Goal: Navigation & Orientation: Find specific page/section

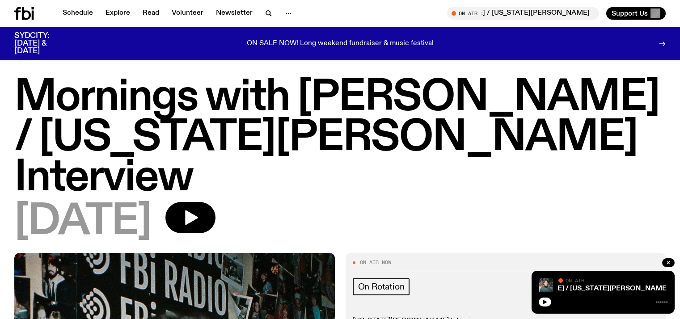
scroll to position [89, 0]
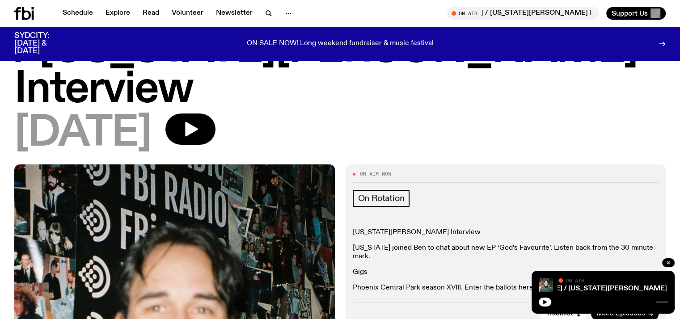
click at [541, 306] on button "button" at bounding box center [545, 302] width 13 height 9
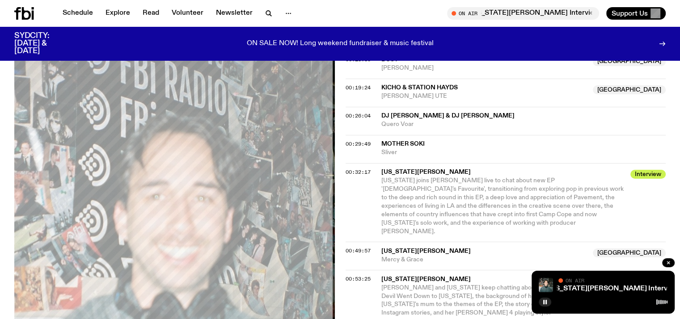
scroll to position [497, 0]
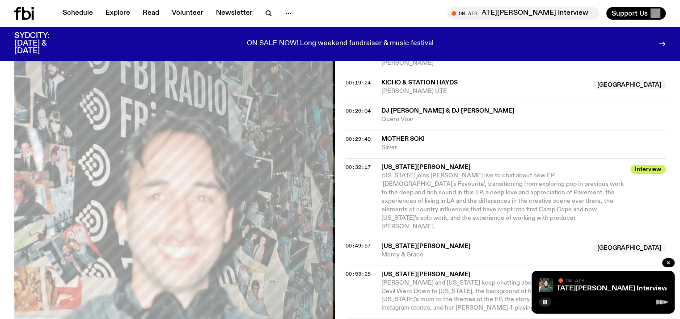
click at [405, 270] on span "[US_STATE][PERSON_NAME]" at bounding box center [503, 274] width 244 height 8
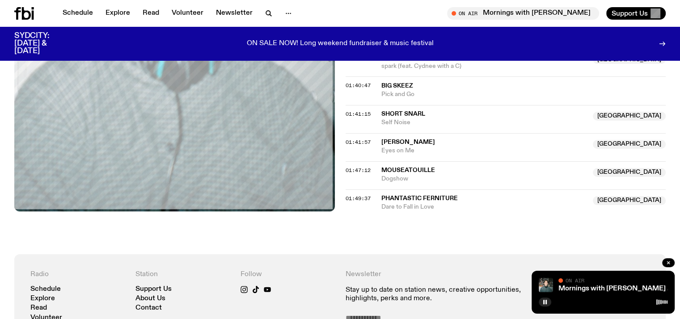
scroll to position [879, 0]
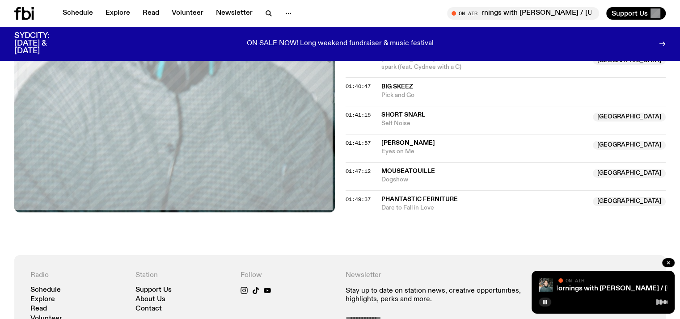
click at [662, 303] on icon at bounding box center [661, 302] width 11 height 7
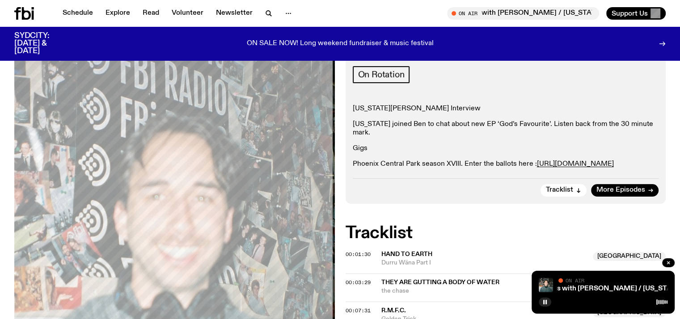
scroll to position [212, 0]
click at [551, 187] on span "Tracklist" at bounding box center [559, 190] width 27 height 7
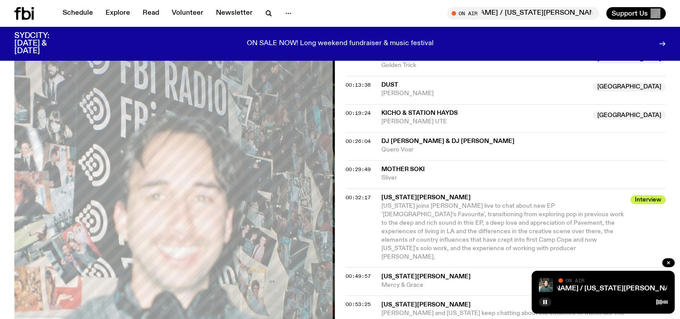
scroll to position [468, 0]
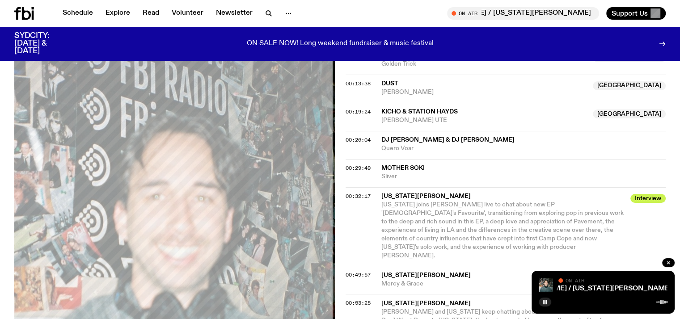
click at [551, 187] on div "00:32:17 [US_STATE][PERSON_NAME] Interview [US_STATE] joins [PERSON_NAME] live …" at bounding box center [506, 226] width 321 height 79
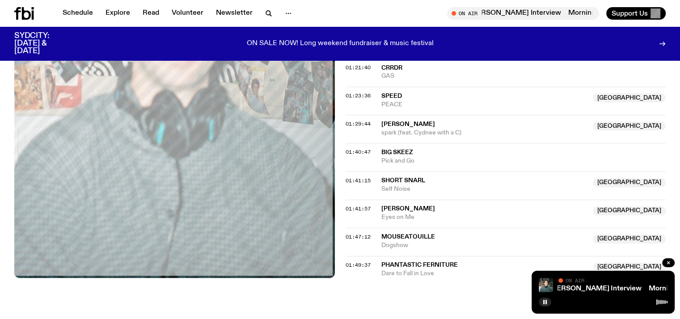
scroll to position [814, 0]
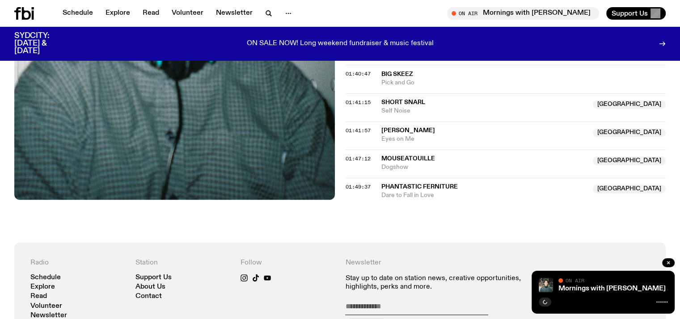
scroll to position [890, 0]
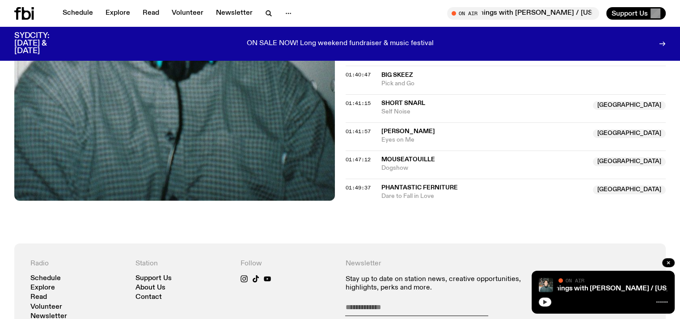
click at [546, 300] on icon "button" at bounding box center [544, 302] width 5 height 5
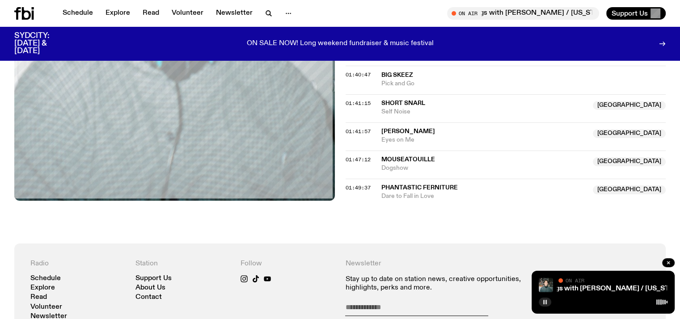
scroll to position [730, 0]
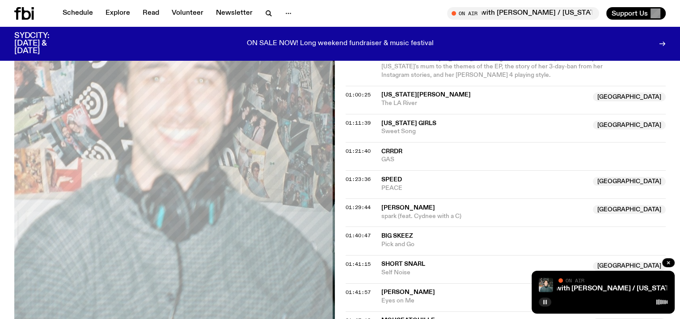
drag, startPoint x: 564, startPoint y: 212, endPoint x: 401, endPoint y: 286, distance: 178.2
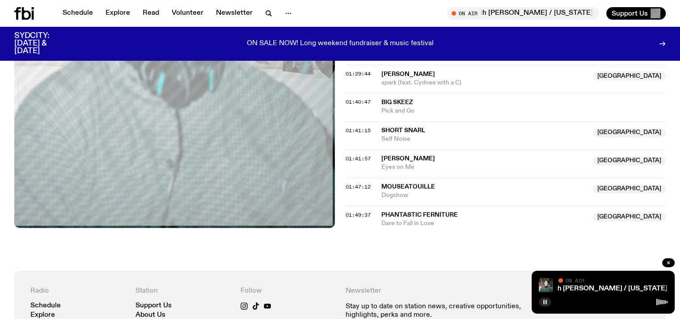
scroll to position [867, 0]
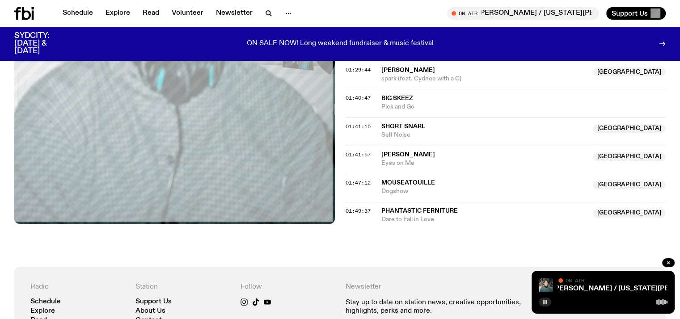
click at [397, 208] on span "Phantastic Ferniture" at bounding box center [419, 211] width 76 height 6
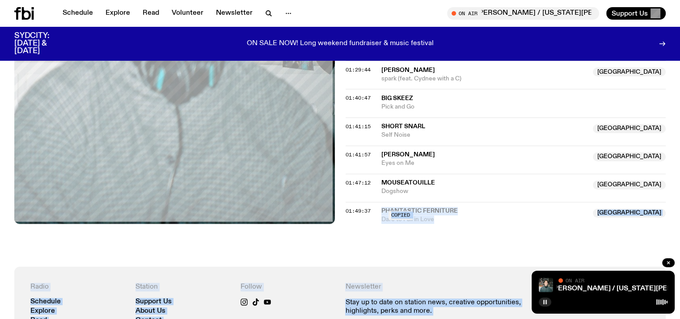
click at [397, 211] on div "Copied" at bounding box center [400, 215] width 24 height 8
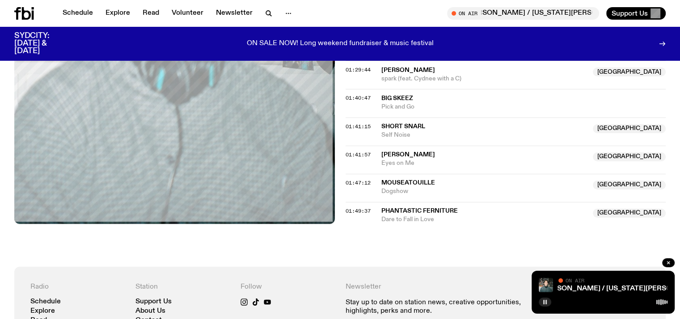
click at [445, 215] on span "Dare to Fall in Love" at bounding box center [484, 219] width 207 height 8
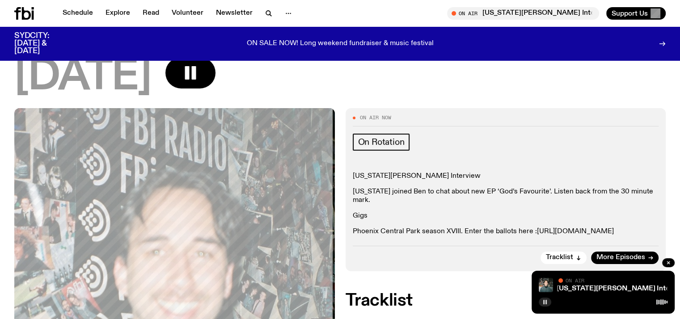
scroll to position [146, 0]
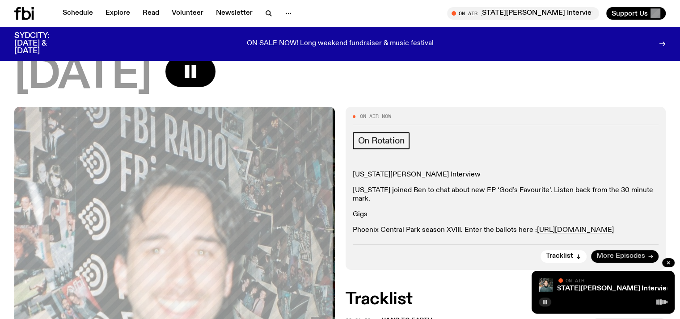
click at [615, 250] on link "More Episodes" at bounding box center [625, 256] width 68 height 13
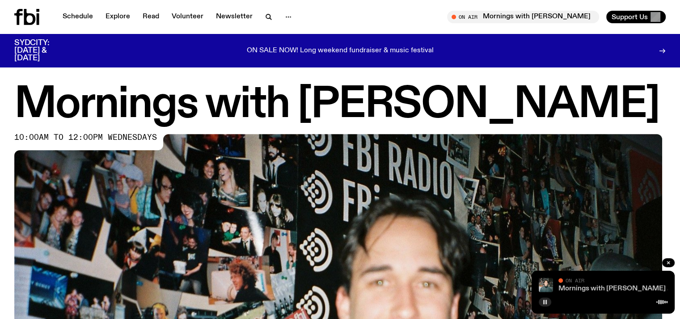
click at [608, 291] on link "Mornings with [PERSON_NAME] / [US_STATE][PERSON_NAME] Interview" at bounding box center [680, 288] width 244 height 7
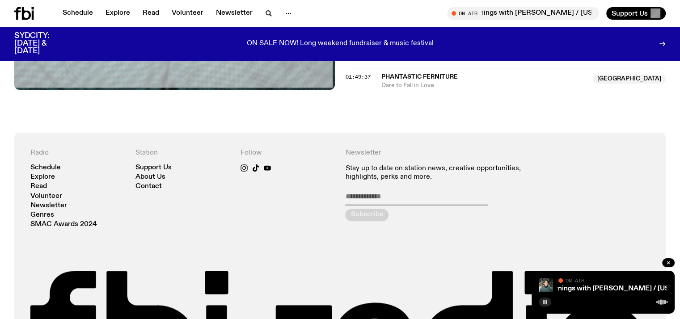
scroll to position [998, 0]
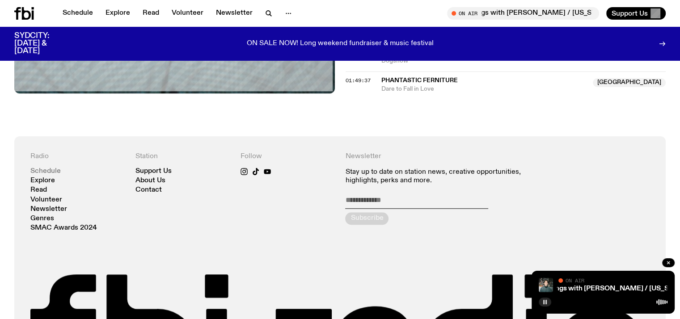
click at [46, 168] on link "Schedule" at bounding box center [45, 171] width 30 height 7
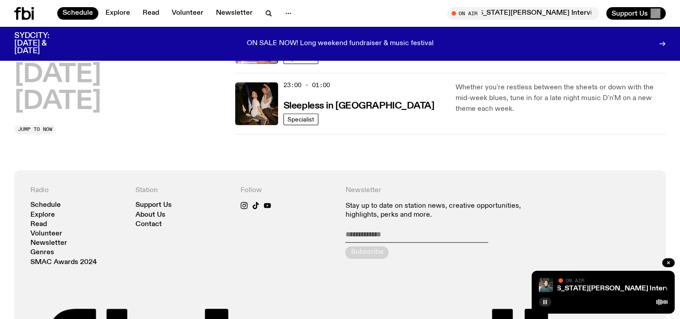
scroll to position [554, 0]
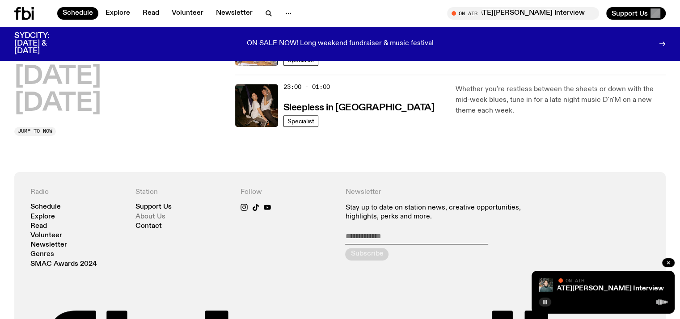
click at [146, 214] on link "About Us" at bounding box center [150, 217] width 30 height 7
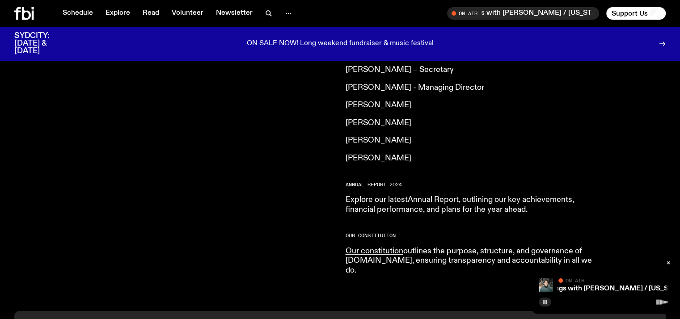
scroll to position [781, 0]
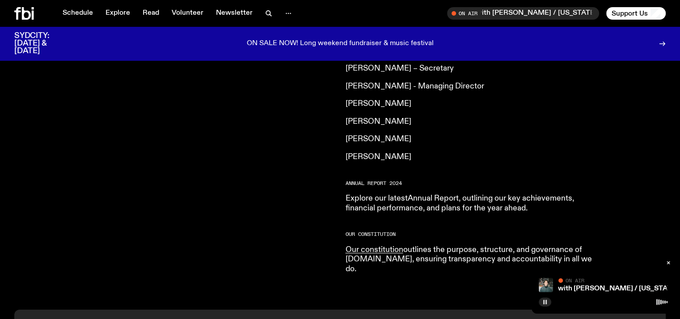
click at [443, 194] on link "Annual Report" at bounding box center [433, 198] width 51 height 8
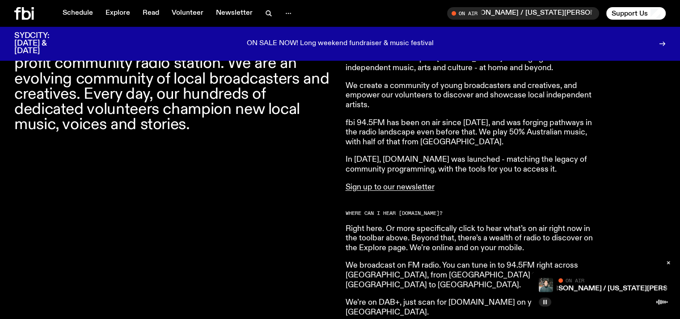
scroll to position [0, 0]
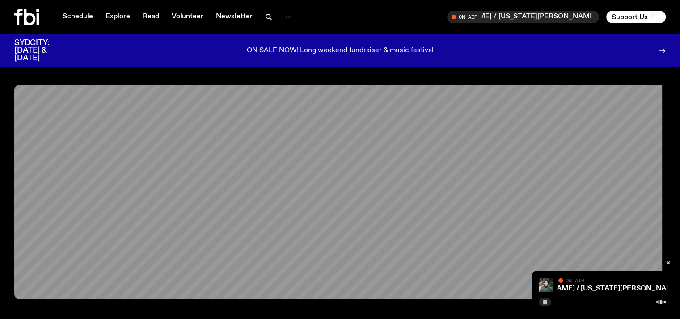
click at [660, 300] on icon at bounding box center [661, 302] width 11 height 7
click at [573, 284] on div "Mornings with Ben Hansen / Georgia Maq Interview Mornings with Ben Hansen / Geo…" at bounding box center [612, 285] width 109 height 14
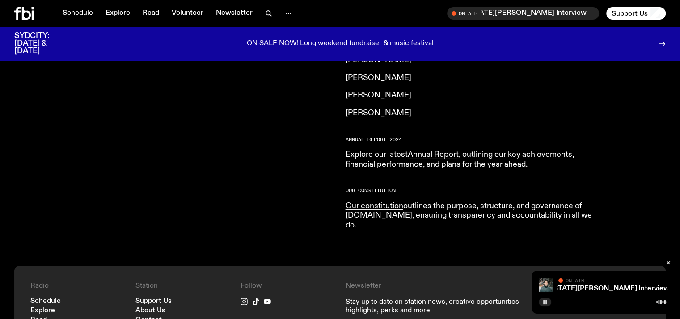
scroll to position [831, 0]
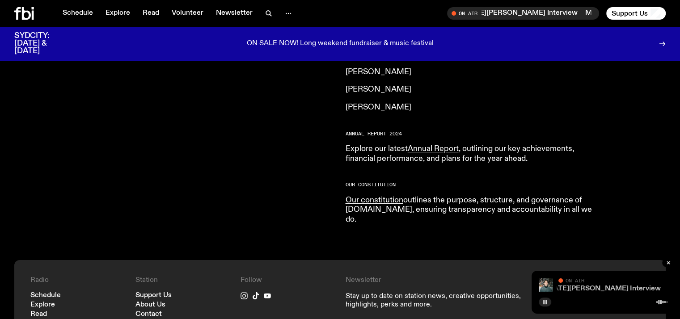
click at [574, 287] on link "Mornings with [PERSON_NAME] / [US_STATE][PERSON_NAME] Interview" at bounding box center [539, 288] width 244 height 7
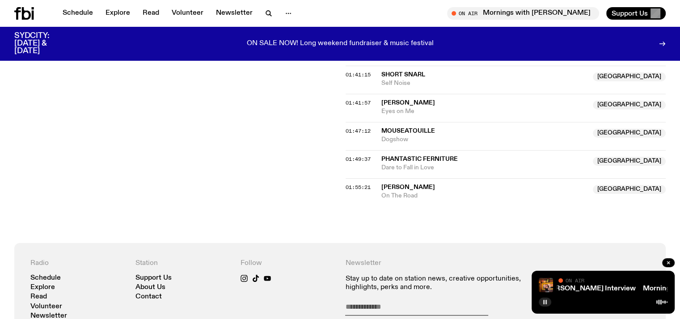
scroll to position [922, 0]
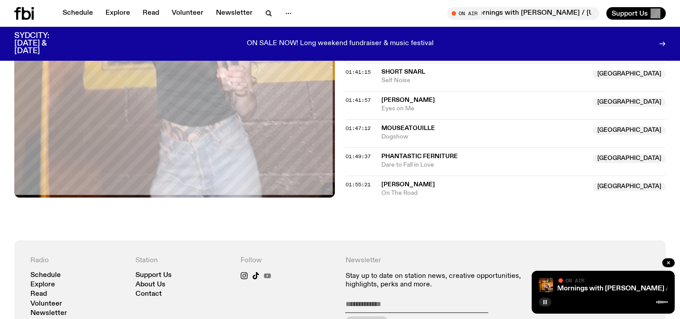
click at [266, 274] on icon at bounding box center [267, 276] width 7 height 5
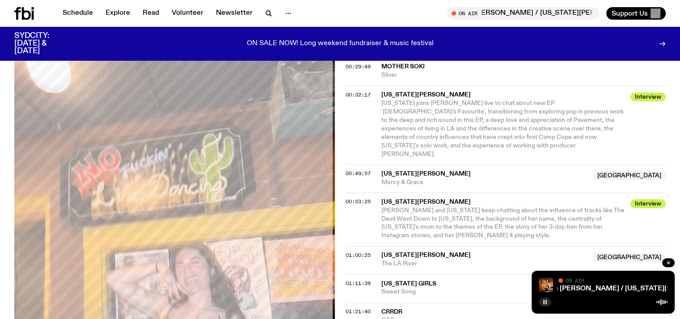
scroll to position [570, 0]
click at [616, 16] on span "Support Us" at bounding box center [630, 13] width 36 height 8
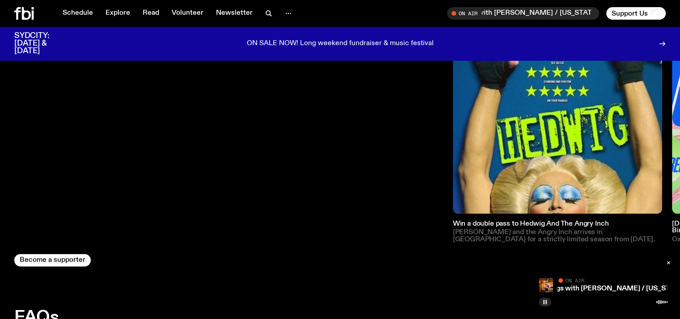
scroll to position [1426, 0]
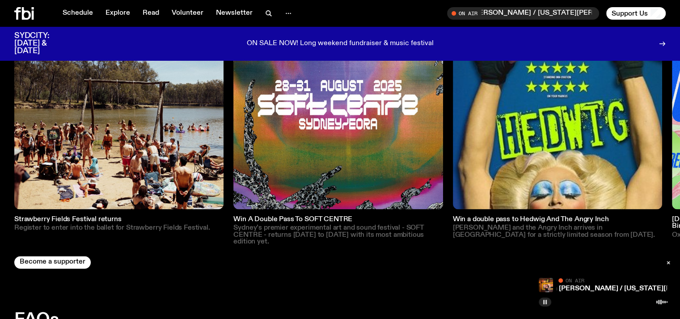
click at [85, 216] on div "Strawberry Fields Festival returns Register to enter into the ballet for Strawb…" at bounding box center [118, 223] width 209 height 15
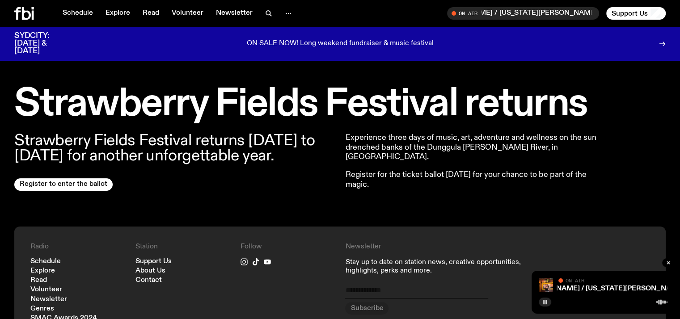
scroll to position [234, 0]
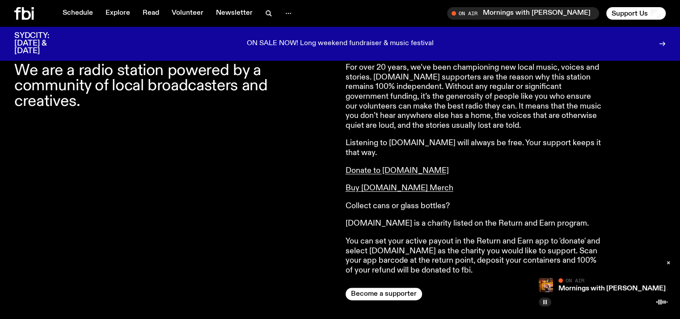
scroll to position [358, 0]
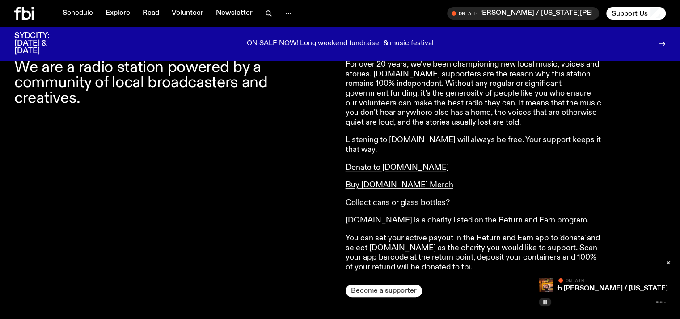
click at [387, 285] on button "Become a supporter" at bounding box center [384, 291] width 76 height 13
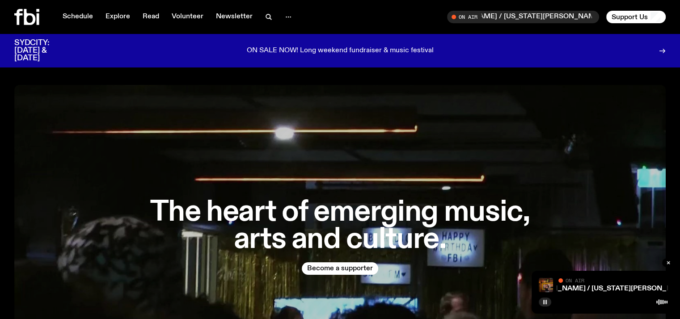
click at [550, 284] on img at bounding box center [546, 285] width 14 height 14
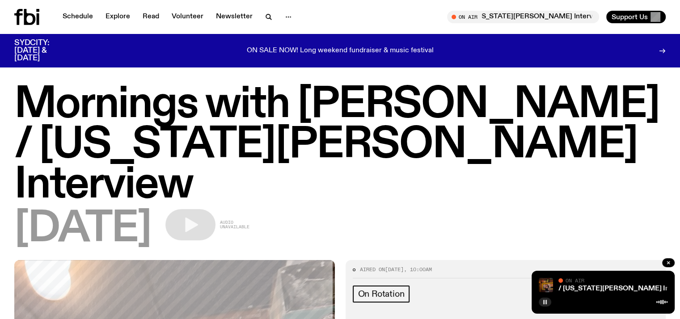
click at [544, 282] on img at bounding box center [546, 285] width 14 height 14
click at [574, 281] on span "On Air" at bounding box center [574, 281] width 19 height 6
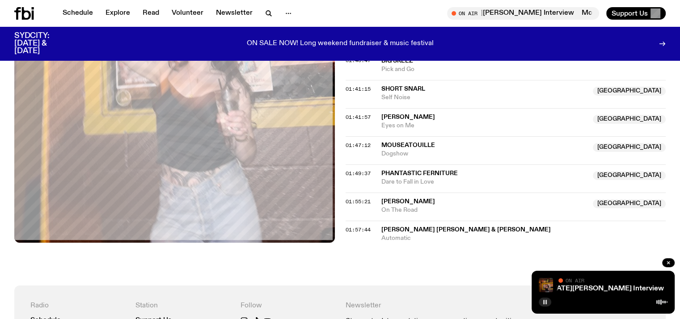
scroll to position [906, 0]
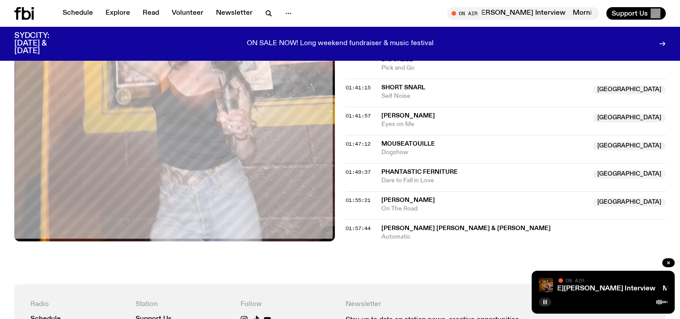
click at [542, 287] on img at bounding box center [546, 285] width 14 height 14
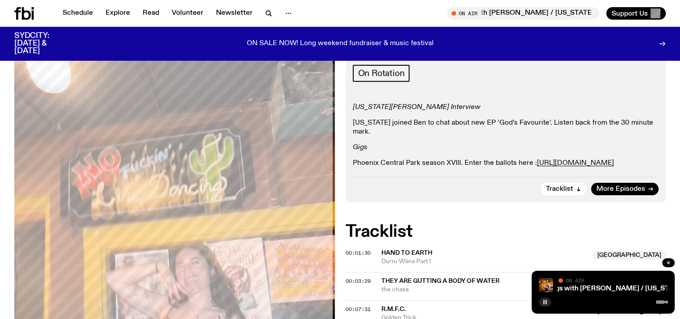
scroll to position [279, 0]
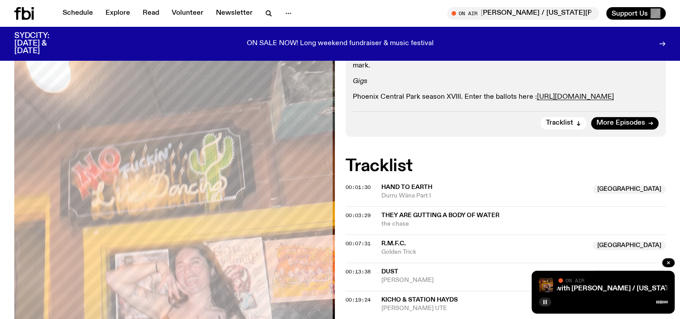
click at [549, 287] on img at bounding box center [546, 285] width 14 height 14
click at [575, 284] on div "Mornings with Ben Hansen / Georgia Maq Interview Mornings with Ben Hansen / Geo…" at bounding box center [612, 285] width 109 height 14
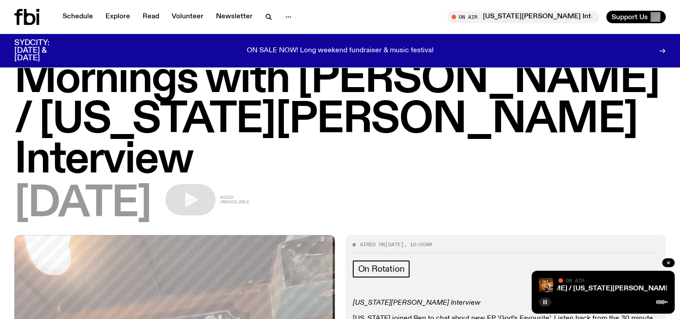
scroll to position [0, 0]
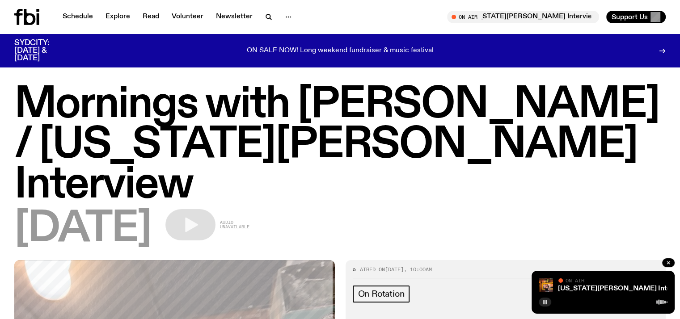
click at [270, 42] on div "ON SALE NOW! Long weekend fundraiser & music festival" at bounding box center [340, 50] width 523 height 23
click at [671, 261] on button "button" at bounding box center [668, 262] width 13 height 9
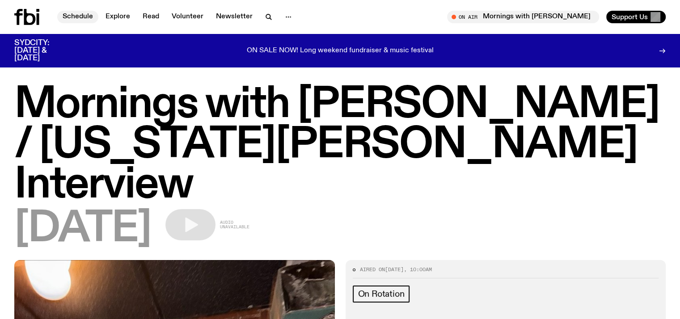
click at [71, 14] on link "Schedule" at bounding box center [77, 17] width 41 height 13
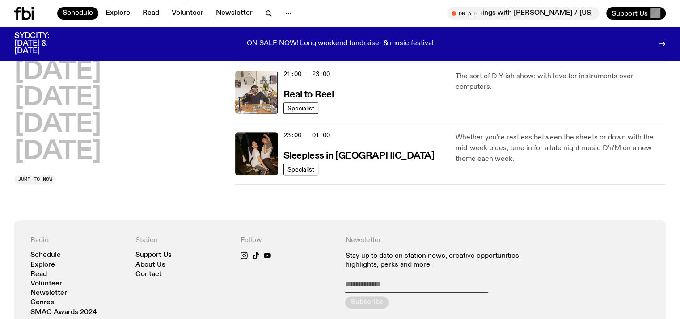
scroll to position [261, 0]
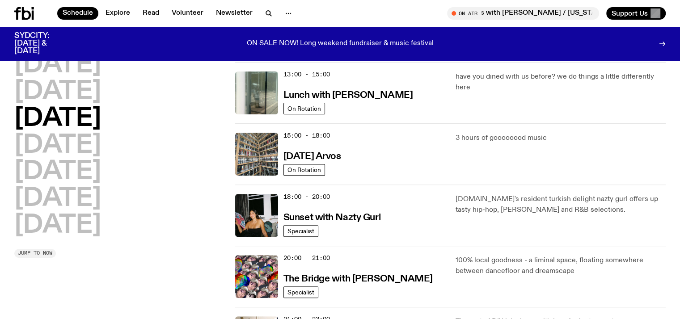
click at [40, 255] on span "Jump to now" at bounding box center [35, 253] width 34 height 5
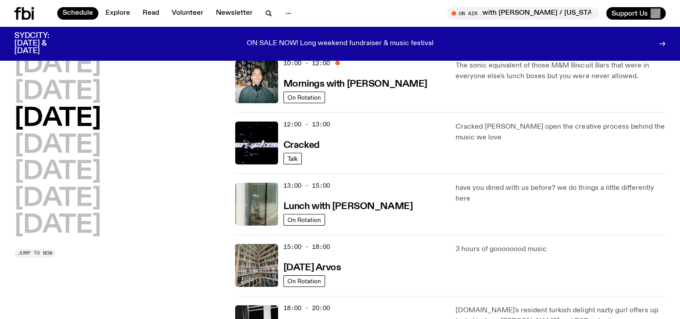
scroll to position [147, 0]
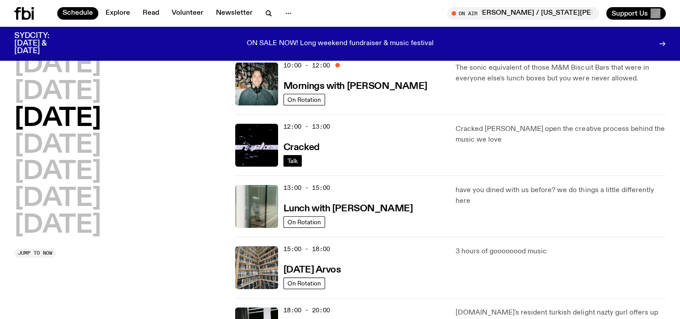
click at [294, 155] on link "Talk" at bounding box center [292, 161] width 18 height 12
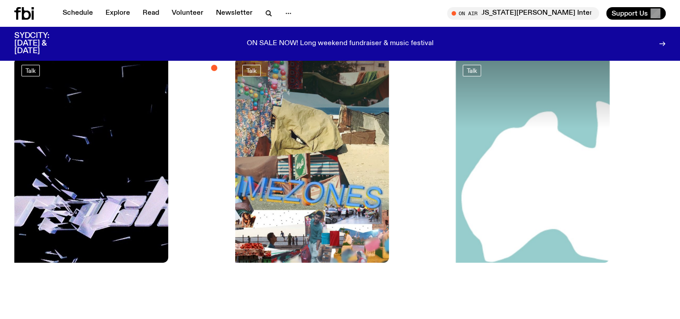
scroll to position [75, 0]
